Goal: Check status: Check status

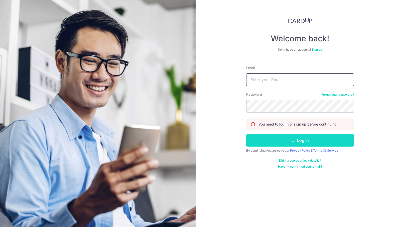
type input "[PERSON_NAME][EMAIL_ADDRESS][DOMAIN_NAME]"
click at [274, 142] on button "Log in" at bounding box center [300, 140] width 108 height 13
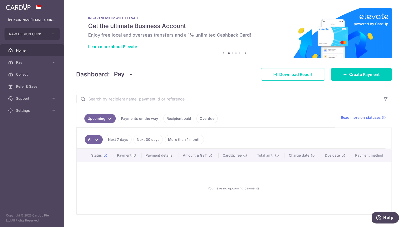
click at [137, 117] on link "Payments on the way" at bounding box center [140, 119] width 44 height 10
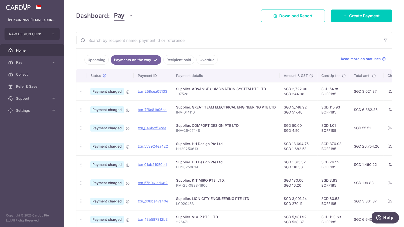
scroll to position [86, 0]
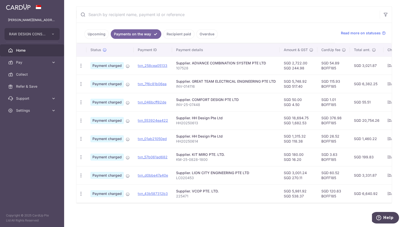
click at [181, 30] on link "Recipient paid" at bounding box center [178, 34] width 31 height 10
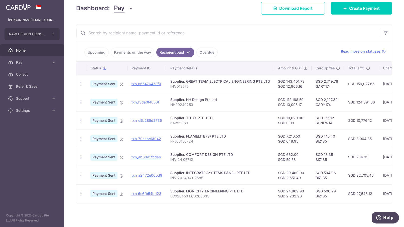
scroll to position [68, 0]
click at [132, 52] on link "Payments on the way" at bounding box center [133, 53] width 44 height 10
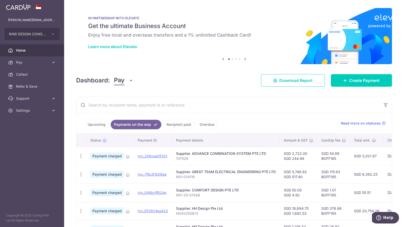
scroll to position [92, 0]
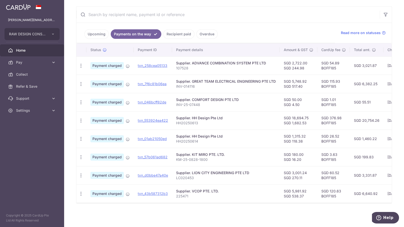
click at [263, 17] on input "text" at bounding box center [227, 15] width 303 height 16
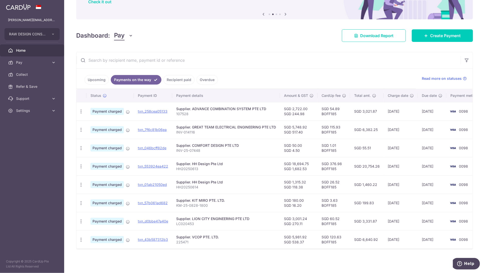
scroll to position [48, 0]
click at [173, 76] on link "Recipient paid" at bounding box center [178, 80] width 31 height 10
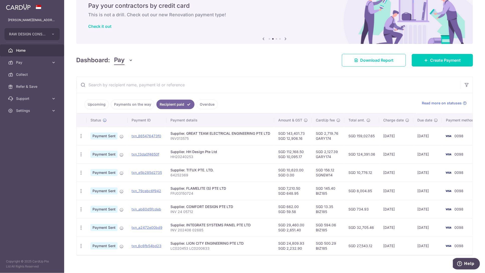
scroll to position [30, 0]
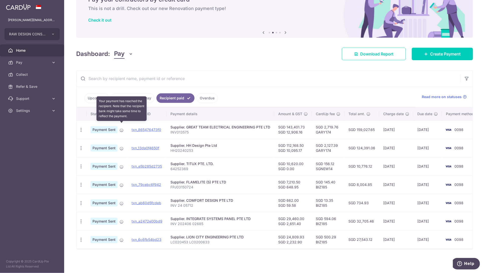
click at [121, 128] on icon at bounding box center [121, 130] width 4 height 4
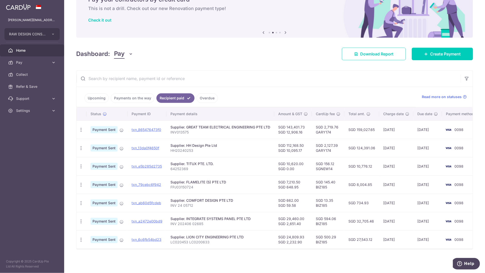
click at [283, 59] on div "× Pause Schedule Pause all future payments in this series Pause just this one p…" at bounding box center [274, 136] width 421 height 273
click at [132, 95] on link "Payments on the way" at bounding box center [133, 98] width 44 height 10
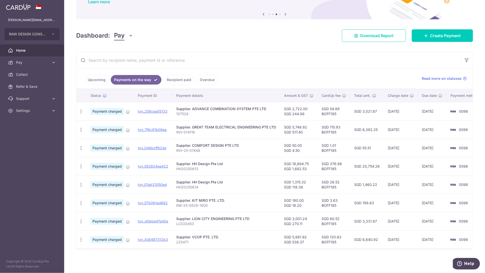
scroll to position [48, 0]
